Goal: Task Accomplishment & Management: Manage account settings

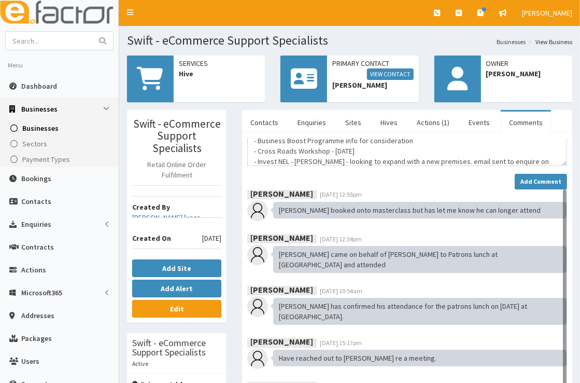
scroll to position [58, 0]
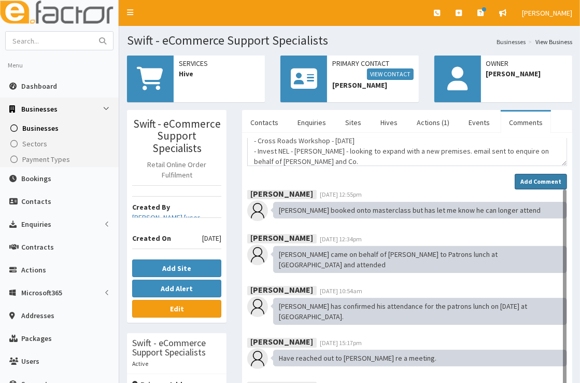
type textarea "After speaking with [PERSON_NAME] and [PERSON_NAME]'ve sent several emails on t…"
click at [528, 179] on strong "Add Comment" at bounding box center [540, 181] width 41 height 8
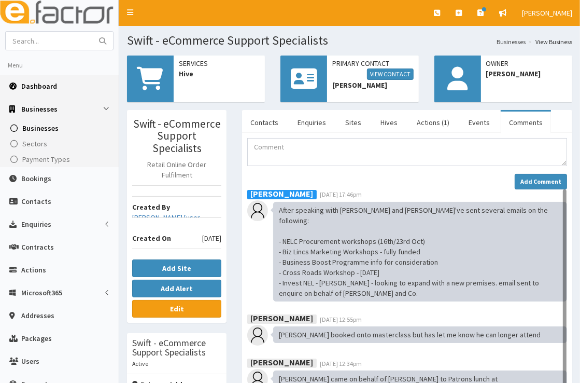
click at [47, 82] on span "Dashboard" at bounding box center [39, 85] width 36 height 9
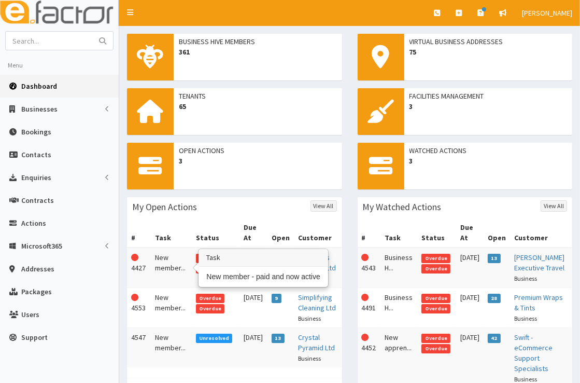
click at [160, 259] on td "New member..." at bounding box center [171, 267] width 41 height 40
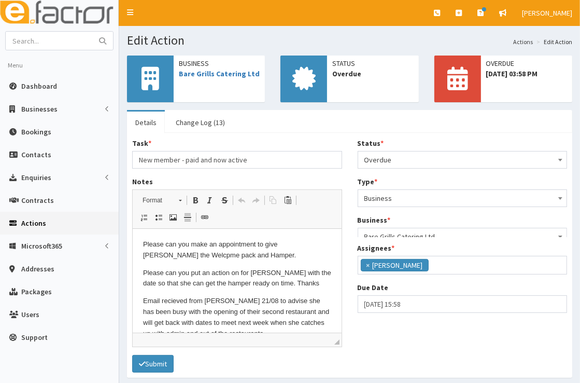
scroll to position [122, 0]
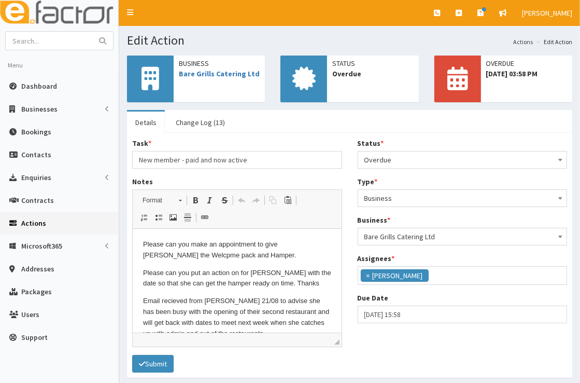
click at [426, 159] on span "Overdue" at bounding box center [462, 159] width 196 height 15
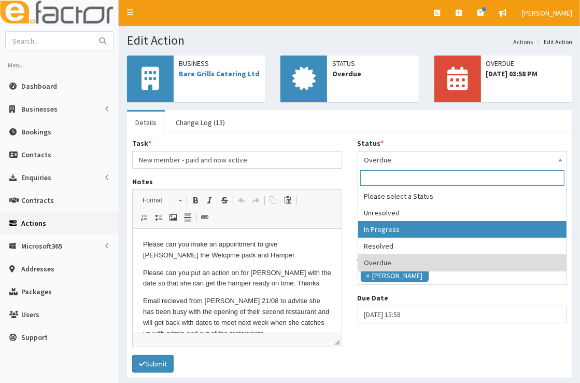
select select "2"
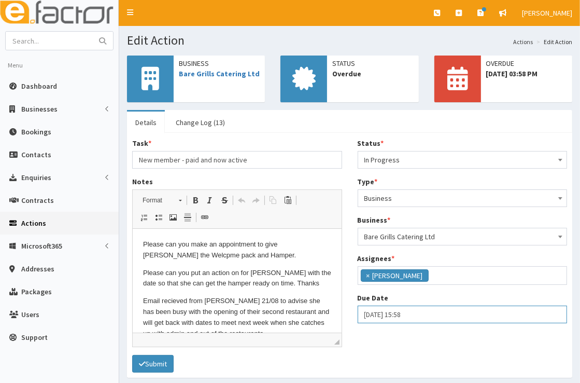
select select "15"
select select "58"
click at [419, 309] on input "24-09-2025 15:58" at bounding box center [463, 314] width 210 height 18
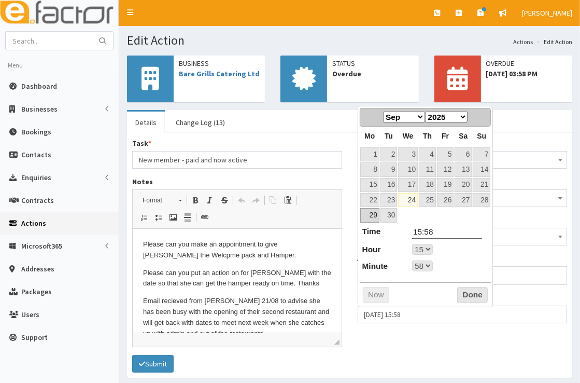
click at [371, 212] on link "29" at bounding box center [369, 215] width 19 height 14
type input "29-09-2025 15:58"
select select "15"
select select "58"
click at [464, 295] on button "Done" at bounding box center [472, 295] width 31 height 17
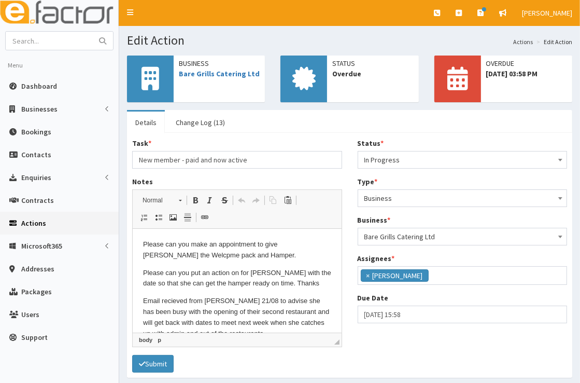
scroll to position [17, 0]
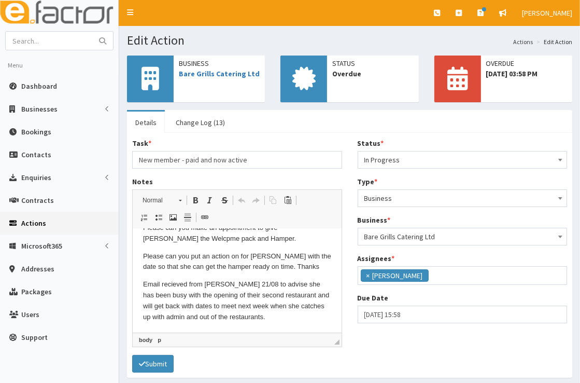
click at [262, 319] on p "Email recieved from Natalie 21/08 to advise she has been busy with the opening …" at bounding box center [237, 300] width 188 height 43
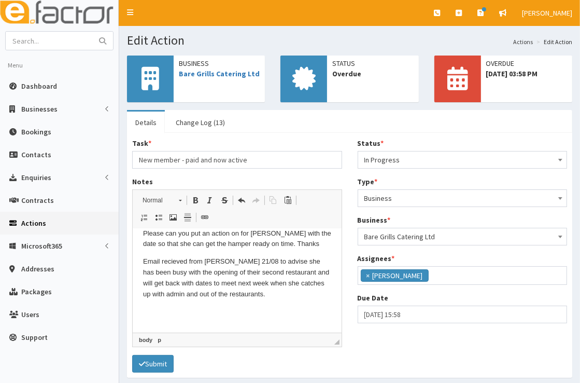
scroll to position [34, 0]
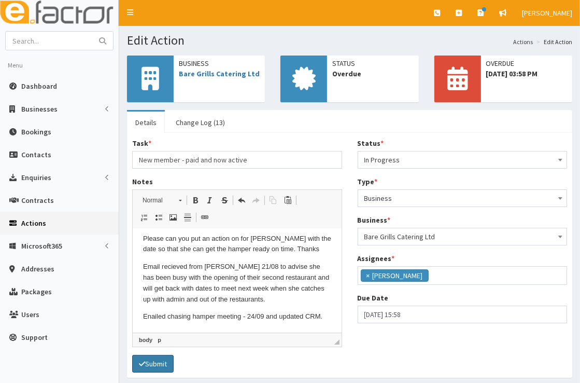
click at [155, 362] on button "Submit" at bounding box center [152, 364] width 41 height 18
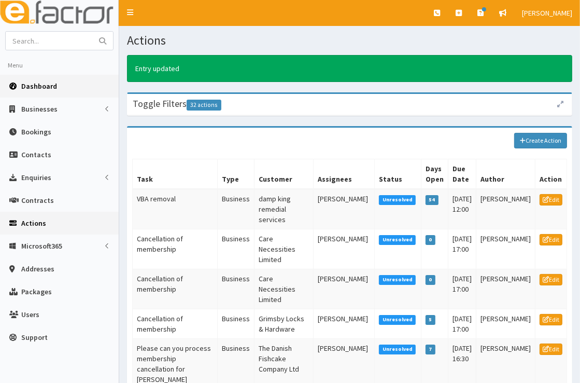
click at [51, 92] on link "Dashboard" at bounding box center [59, 86] width 119 height 23
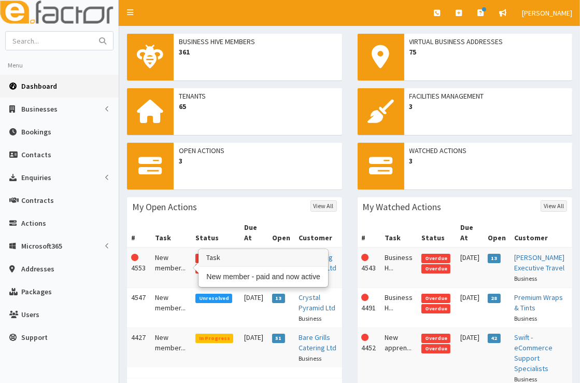
click at [171, 260] on td "New member..." at bounding box center [171, 267] width 41 height 40
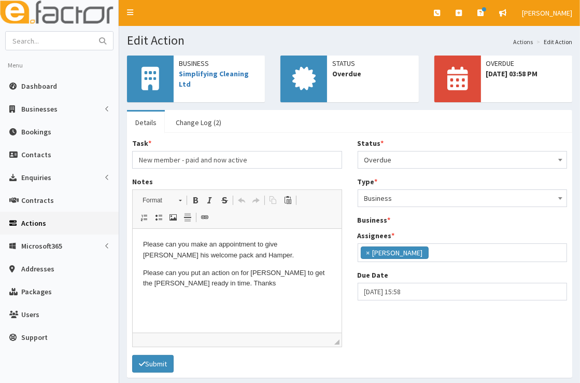
scroll to position [122, 0]
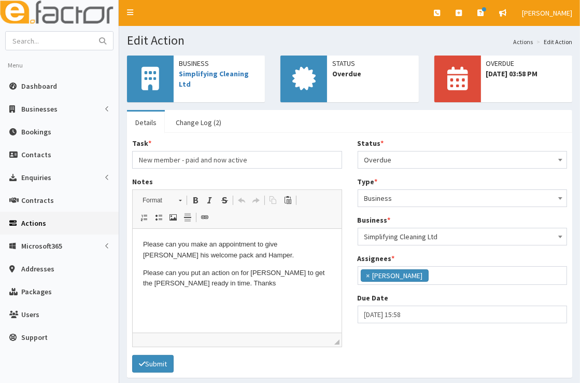
click at [379, 163] on span "Overdue" at bounding box center [462, 159] width 196 height 15
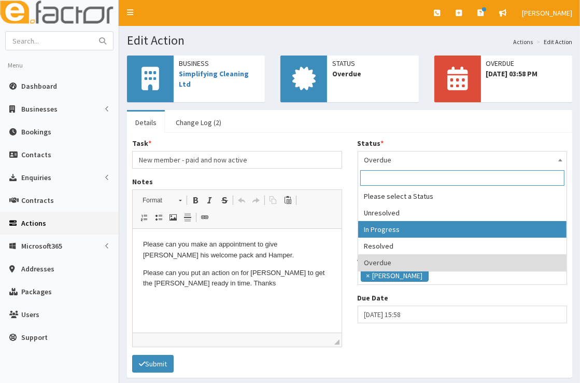
select select "2"
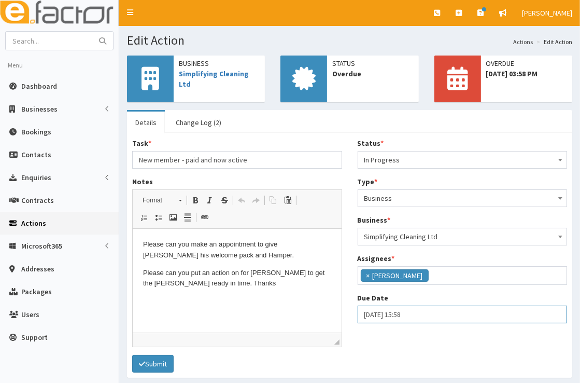
select select "15"
select select "58"
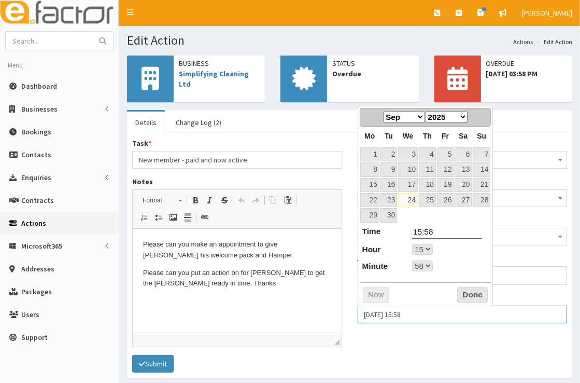
drag, startPoint x: 390, startPoint y: 314, endPoint x: 372, endPoint y: 312, distance: 17.7
click at [372, 312] on input "24-09-2025 15:58" at bounding box center [463, 314] width 210 height 18
click at [367, 216] on link "29" at bounding box center [369, 215] width 19 height 14
type input "29-09-2025 15:58"
select select "15"
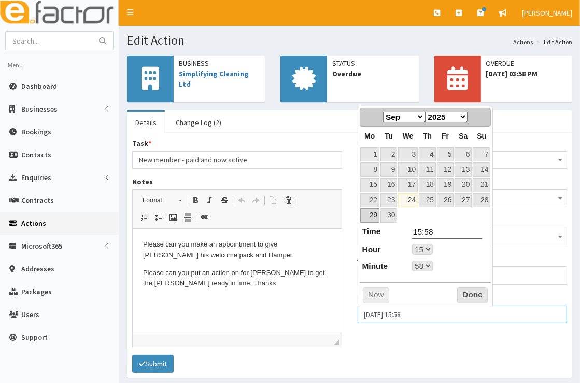
select select "58"
click at [471, 292] on button "Done" at bounding box center [472, 295] width 31 height 17
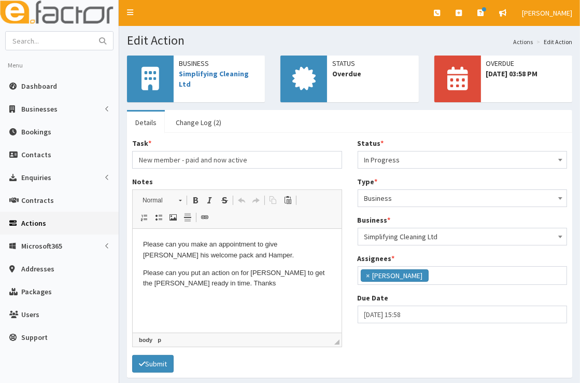
click at [273, 292] on html "Please can you make an appointment to give James his welcome pack and Hamper. P…" at bounding box center [236, 264] width 209 height 70
click at [162, 365] on button "Submit" at bounding box center [152, 364] width 41 height 18
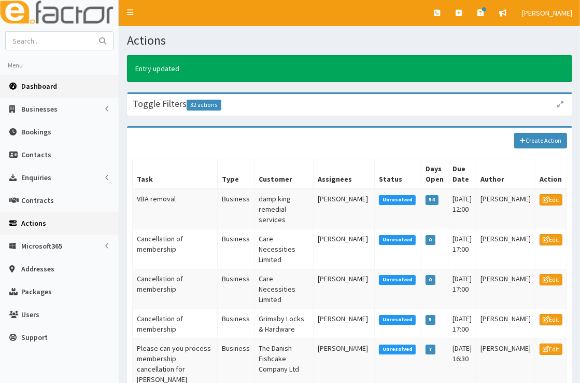
click at [43, 88] on span "Dashboard" at bounding box center [39, 85] width 36 height 9
